Goal: Task Accomplishment & Management: Manage account settings

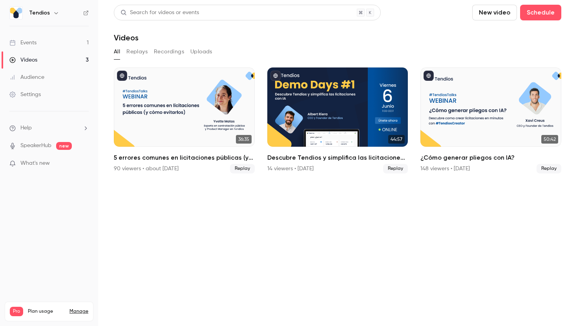
click at [73, 40] on link "Events 1" at bounding box center [49, 42] width 98 height 17
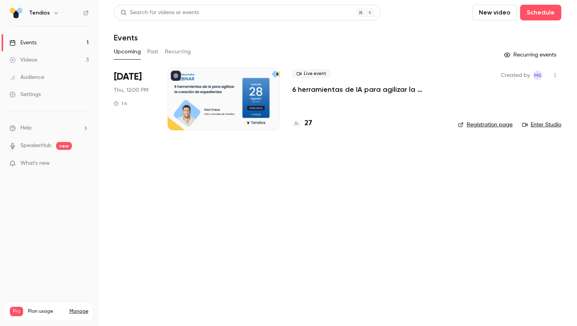
click at [195, 87] on div at bounding box center [223, 98] width 112 height 63
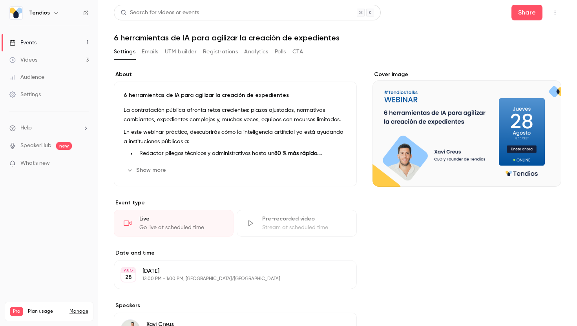
click at [222, 49] on button "Registrations" at bounding box center [220, 51] width 35 height 13
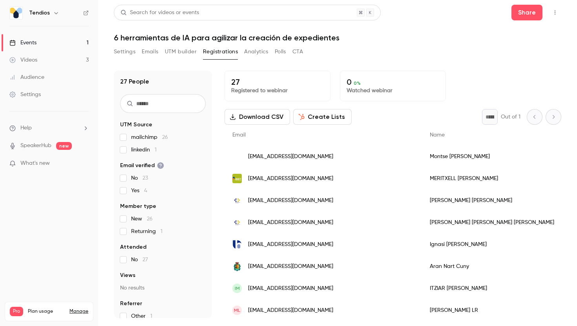
click at [152, 106] on input "text" at bounding box center [163, 103] width 86 height 19
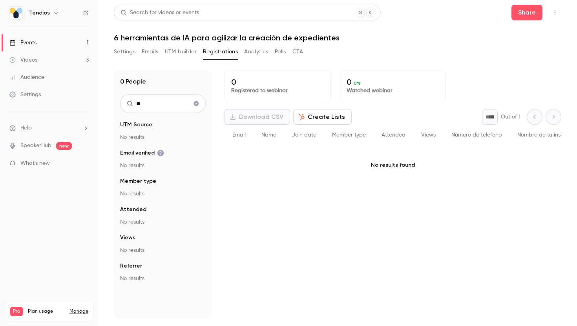
type input "*"
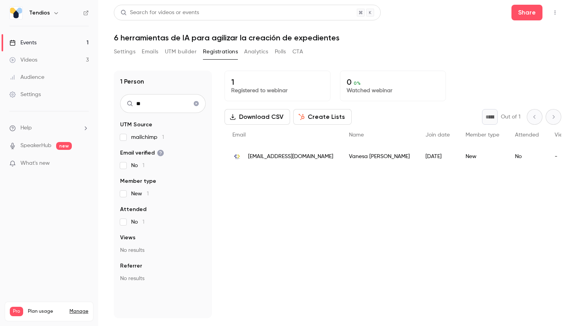
type input "*"
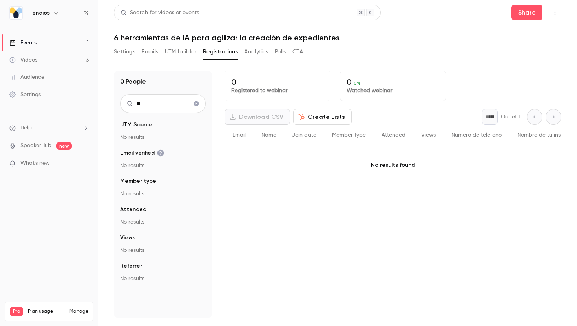
type input "*"
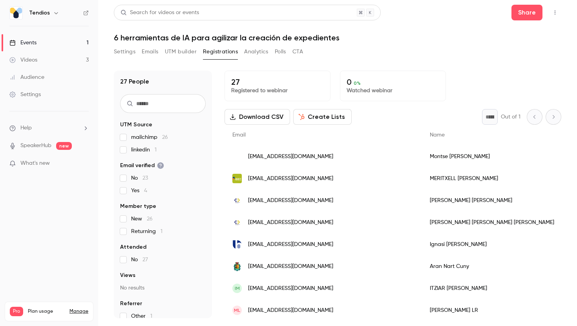
click at [80, 46] on link "Events 1" at bounding box center [49, 42] width 98 height 17
